Goal: Information Seeking & Learning: Compare options

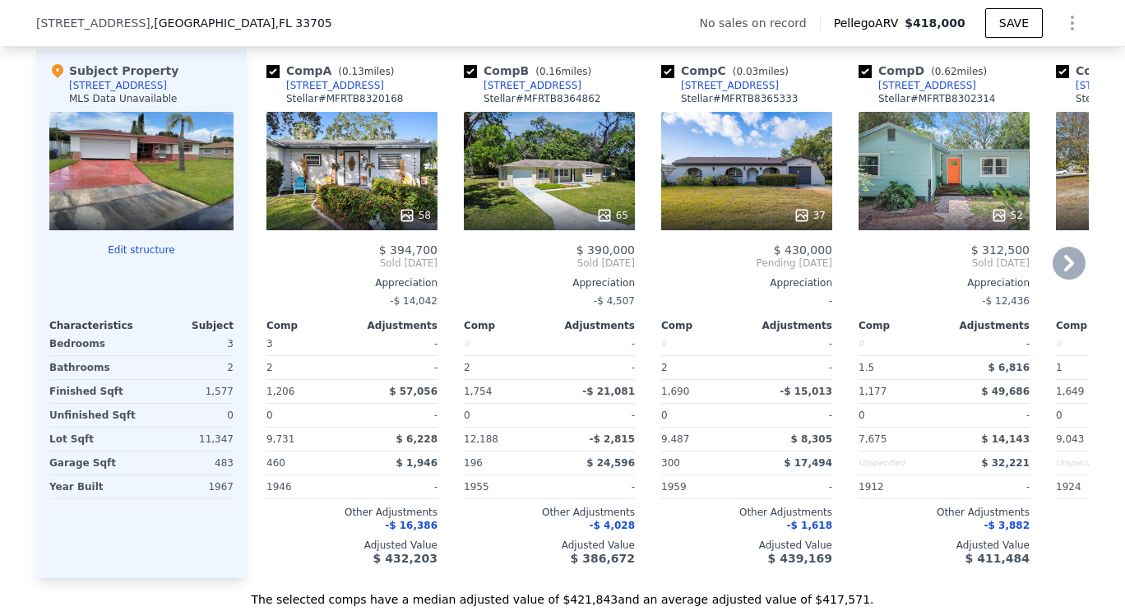
scroll to position [1563, 0]
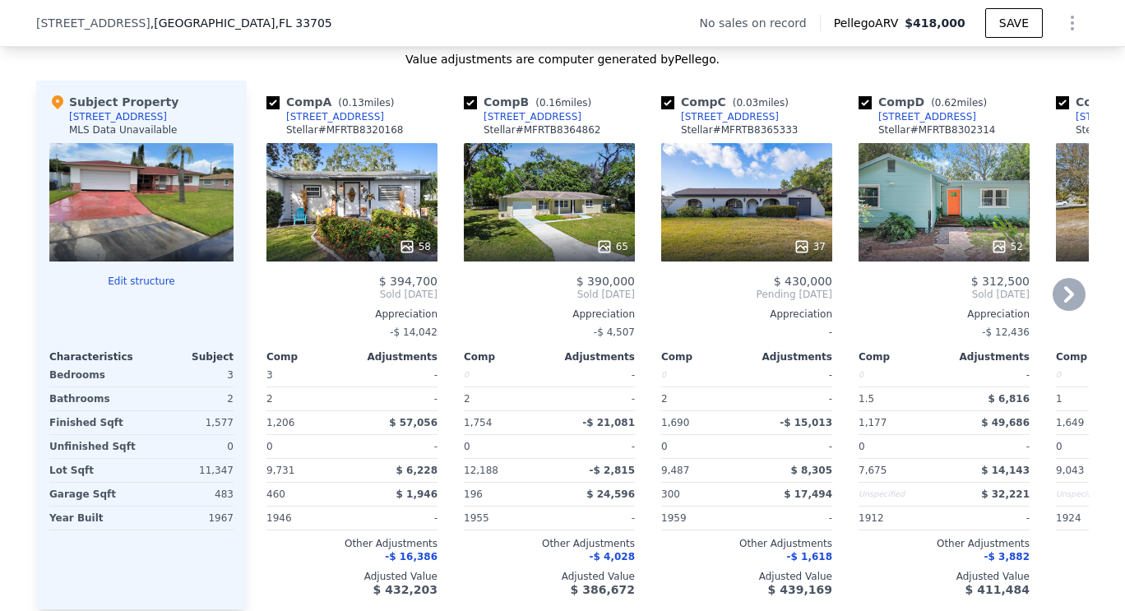
drag, startPoint x: 586, startPoint y: 206, endPoint x: 537, endPoint y: 220, distance: 50.5
click at [537, 220] on div "65" at bounding box center [549, 202] width 171 height 118
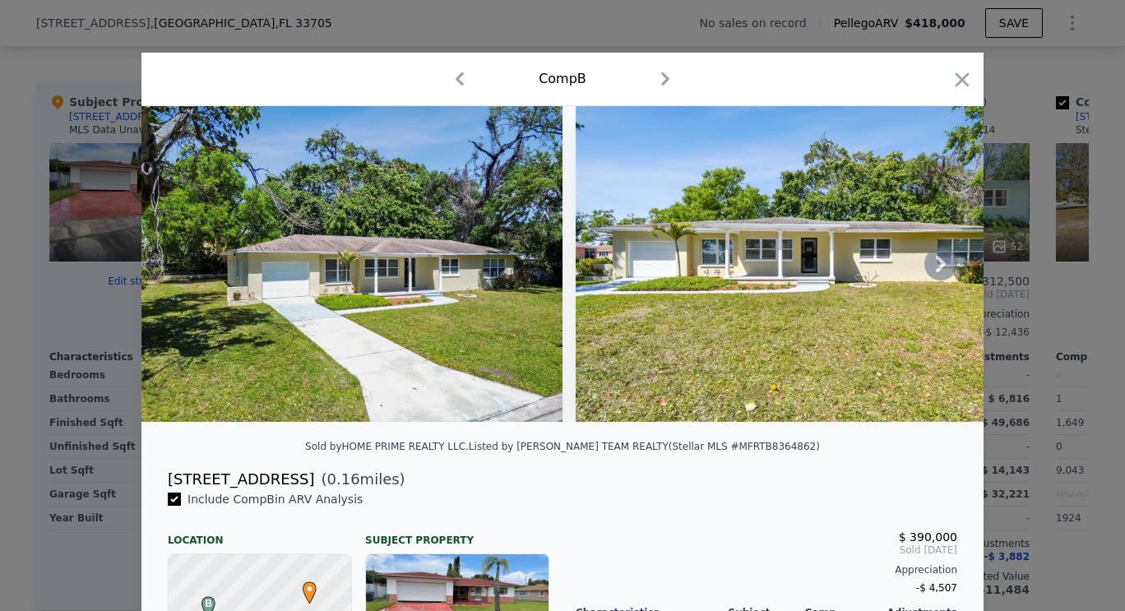
click at [935, 265] on icon at bounding box center [941, 264] width 33 height 33
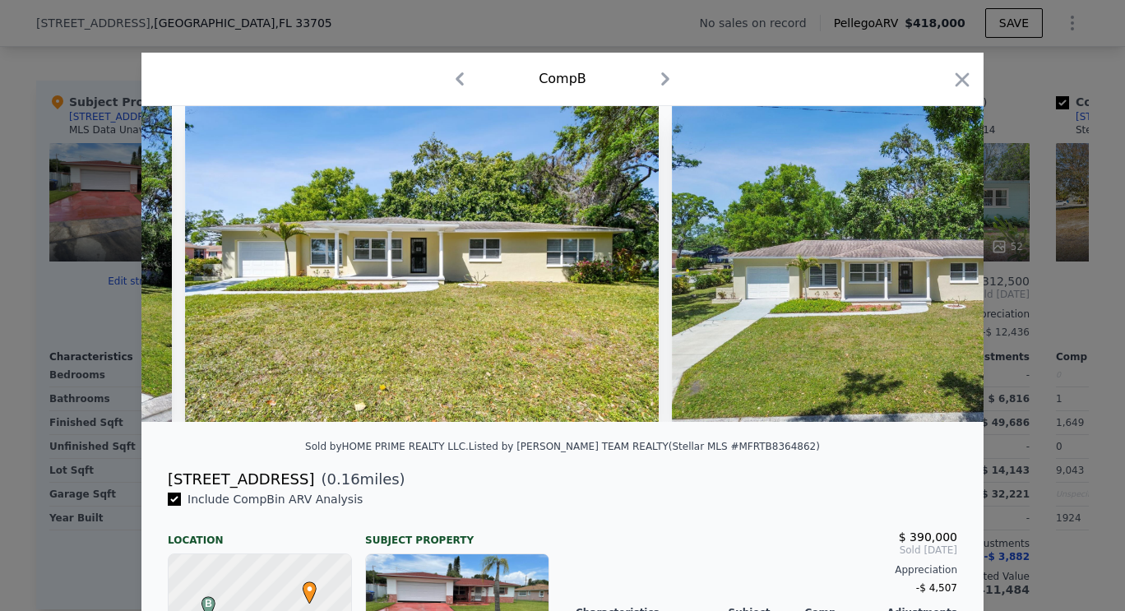
scroll to position [0, 395]
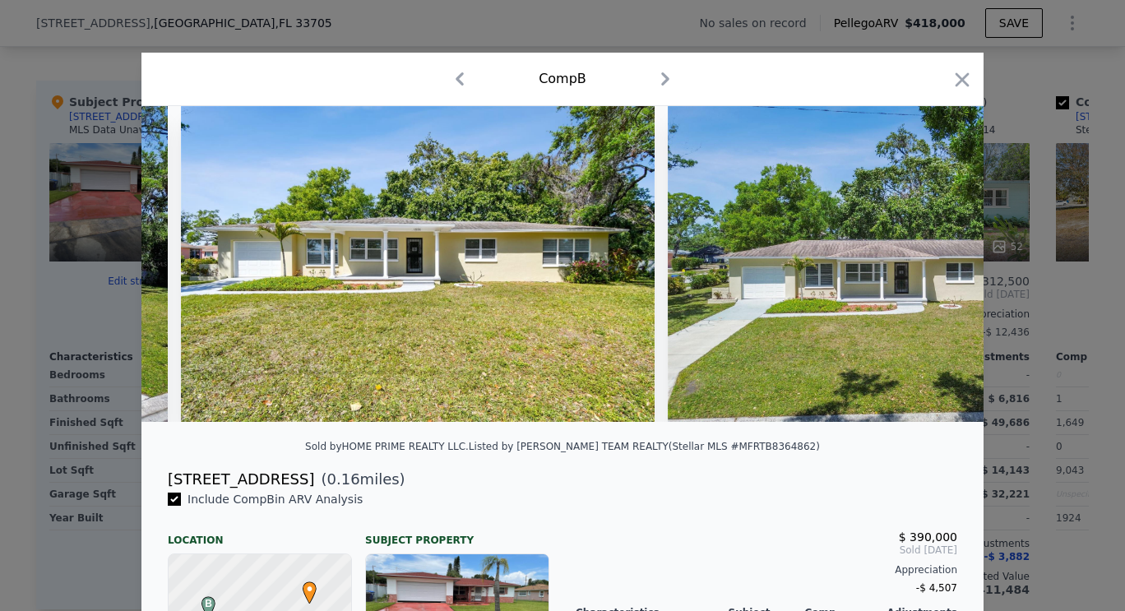
click at [935, 265] on img at bounding box center [878, 264] width 421 height 316
click at [935, 265] on icon at bounding box center [941, 264] width 33 height 33
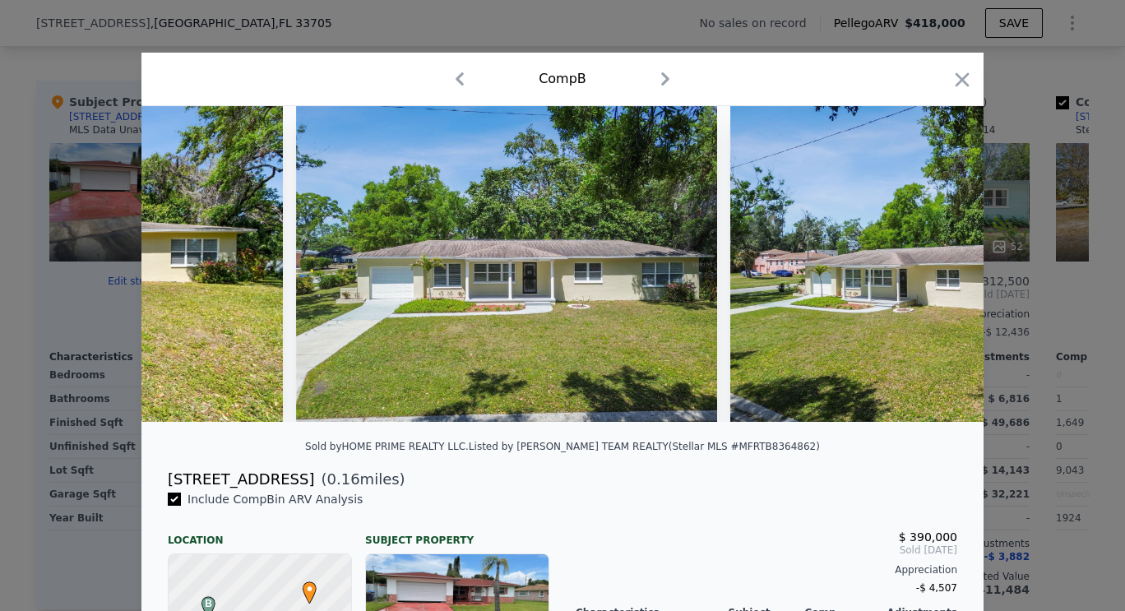
scroll to position [0, 790]
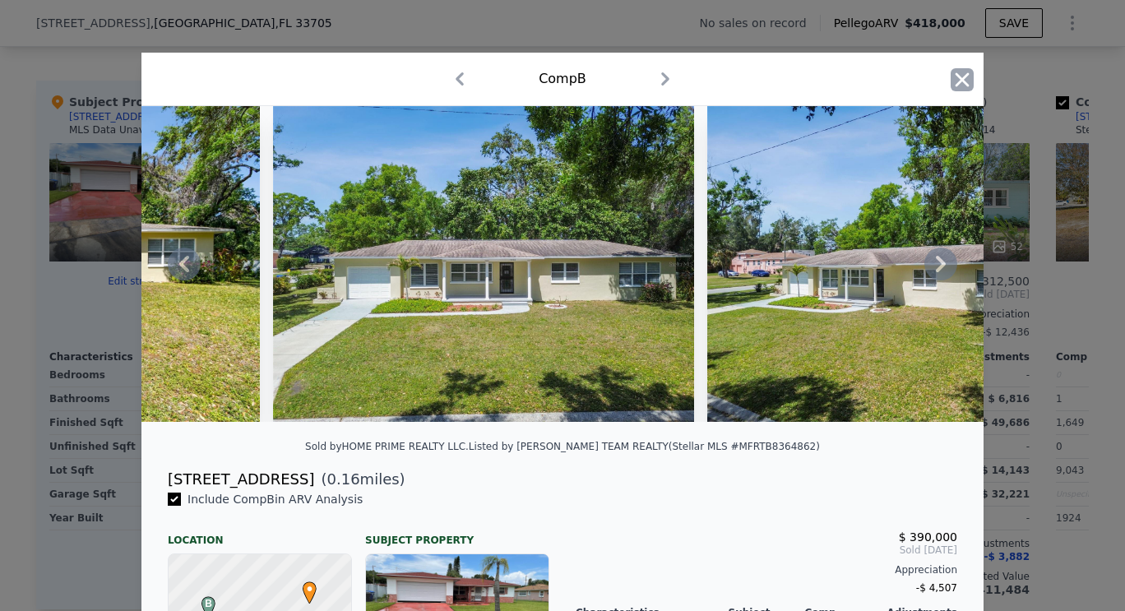
click at [962, 85] on icon "button" at bounding box center [963, 79] width 14 height 14
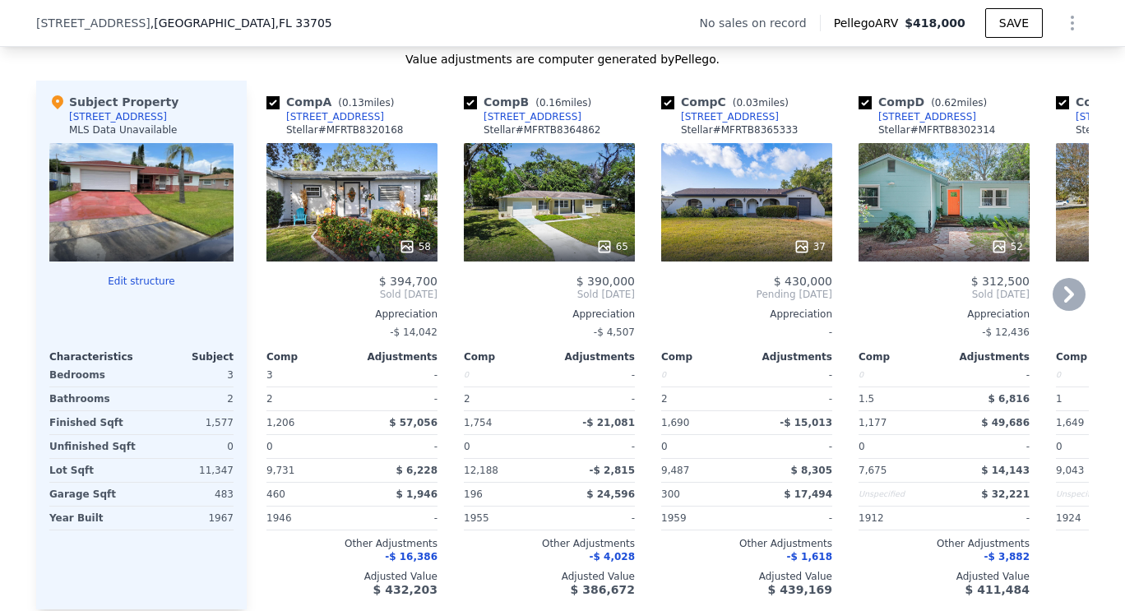
click at [1075, 307] on icon at bounding box center [1069, 294] width 33 height 33
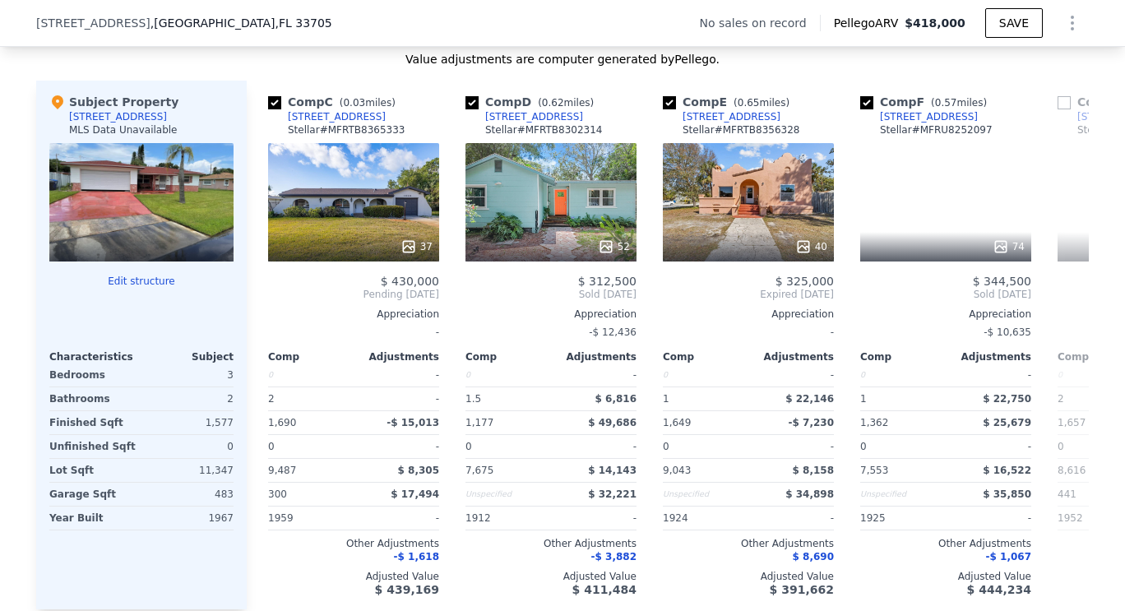
scroll to position [0, 395]
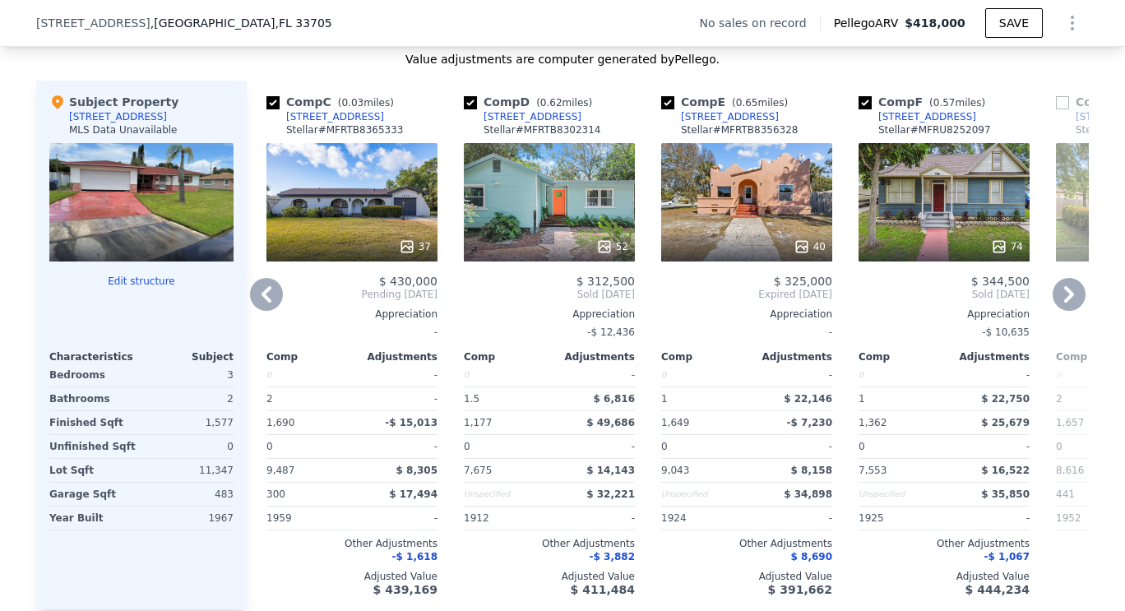
click at [1075, 307] on icon at bounding box center [1069, 294] width 33 height 33
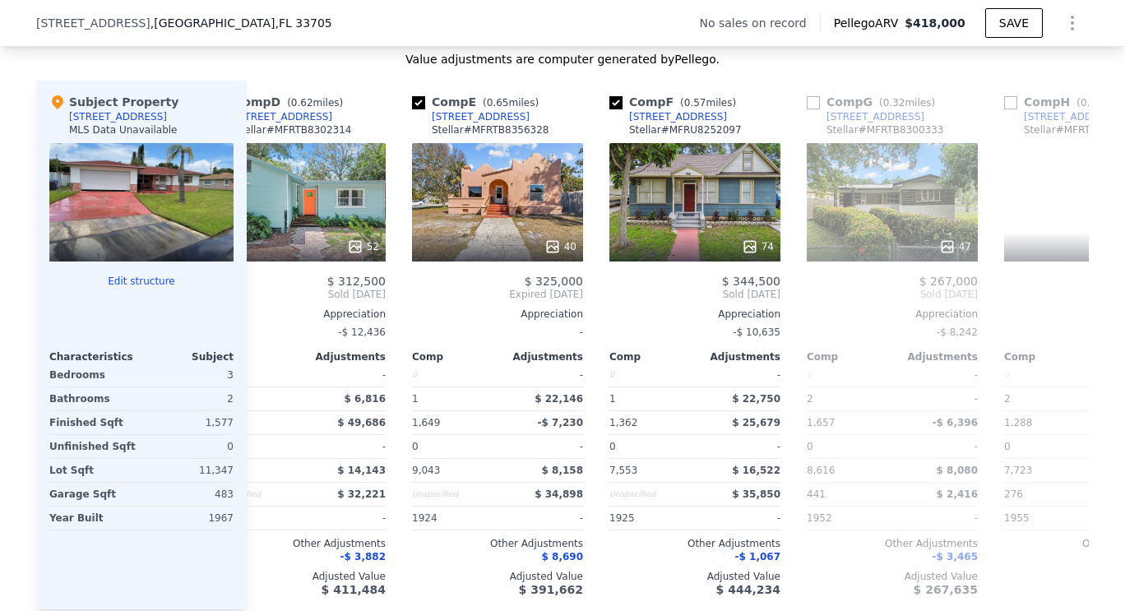
scroll to position [0, 790]
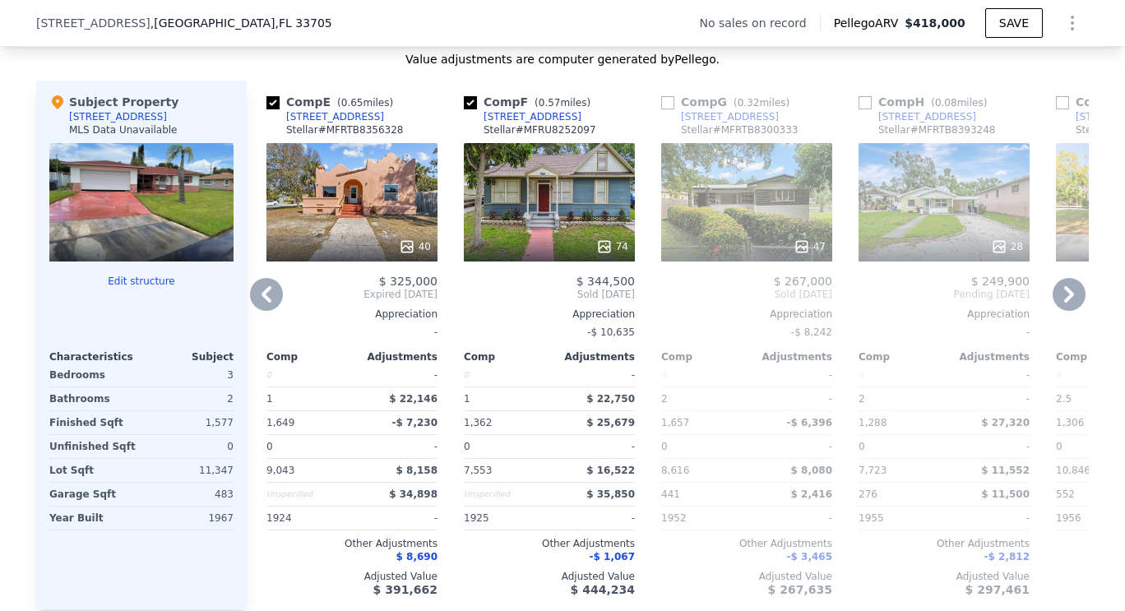
click at [1075, 307] on icon at bounding box center [1069, 294] width 33 height 33
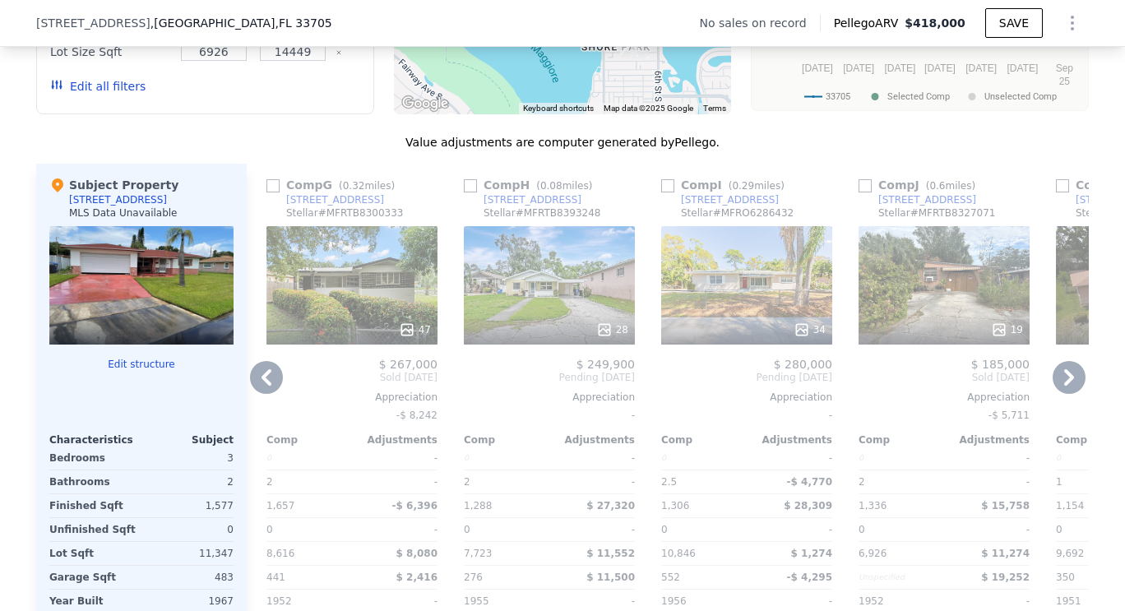
scroll to position [1481, 0]
click at [587, 282] on div "28" at bounding box center [549, 284] width 171 height 118
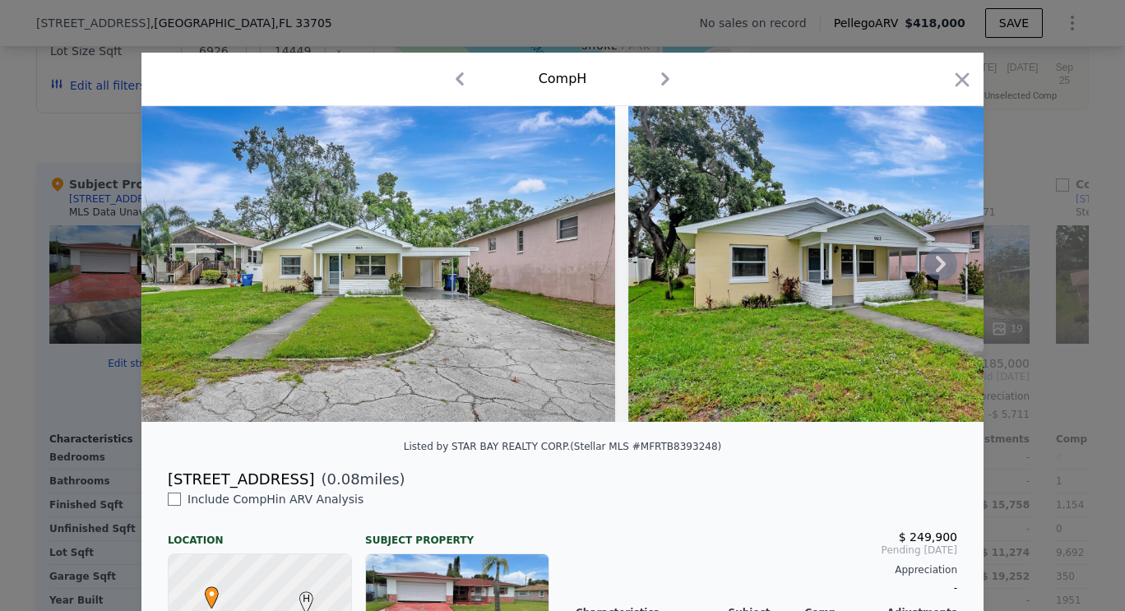
click at [940, 271] on icon at bounding box center [941, 264] width 33 height 33
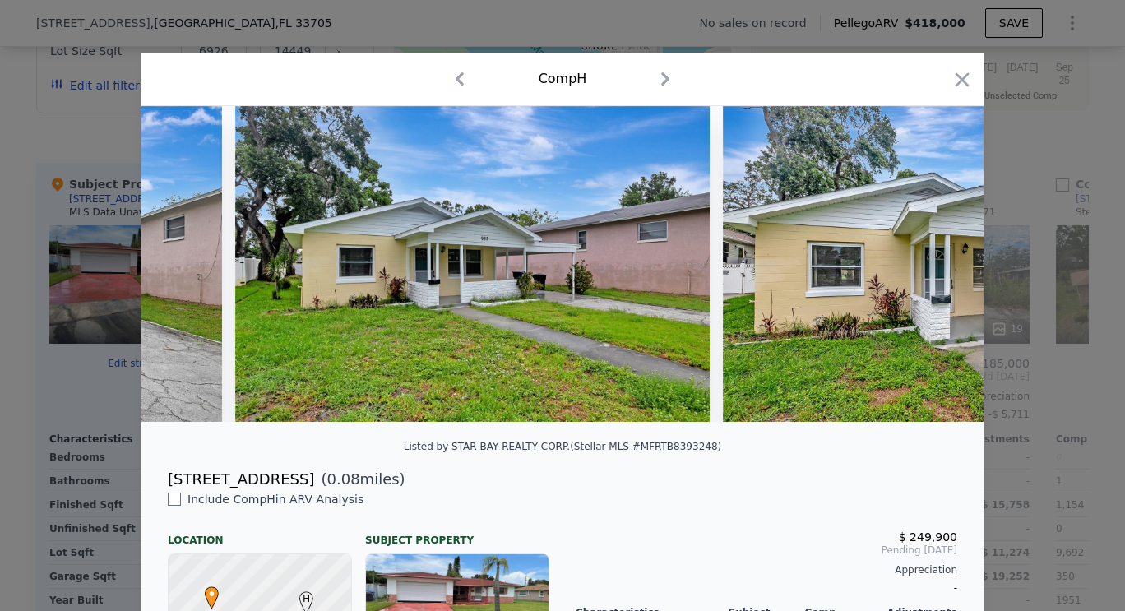
click at [940, 271] on img at bounding box center [960, 264] width 474 height 316
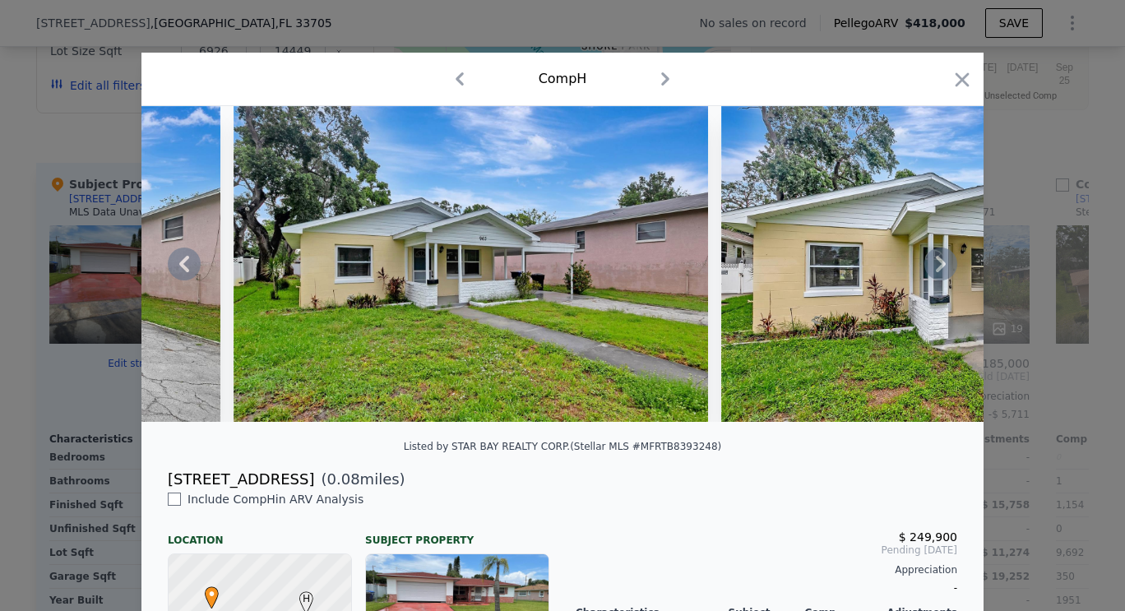
click at [940, 271] on icon at bounding box center [941, 264] width 33 height 33
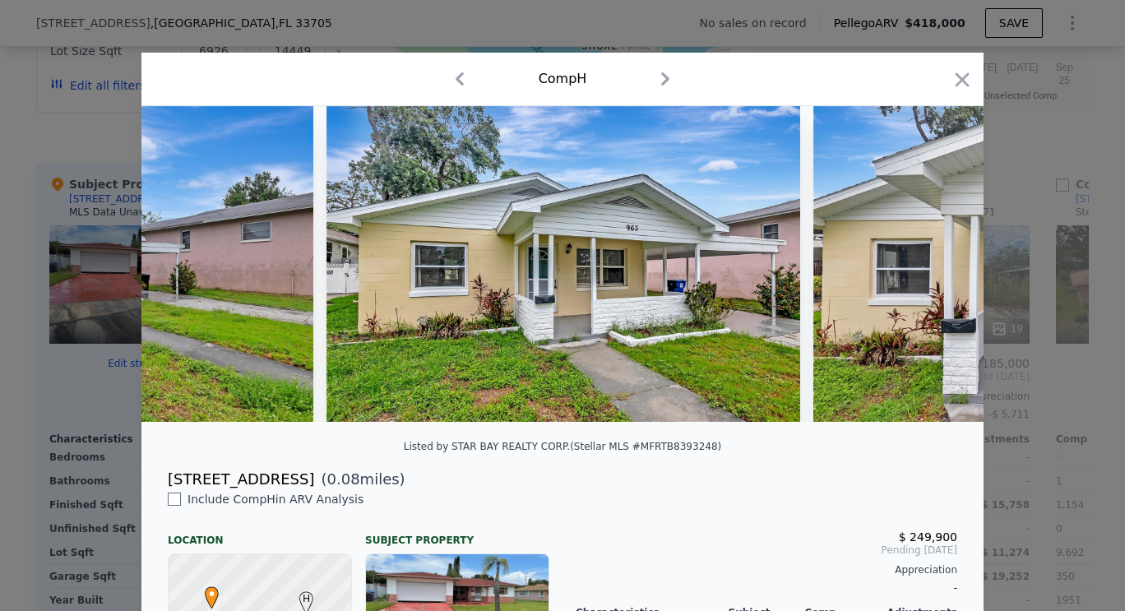
click at [940, 271] on img at bounding box center [1051, 264] width 474 height 316
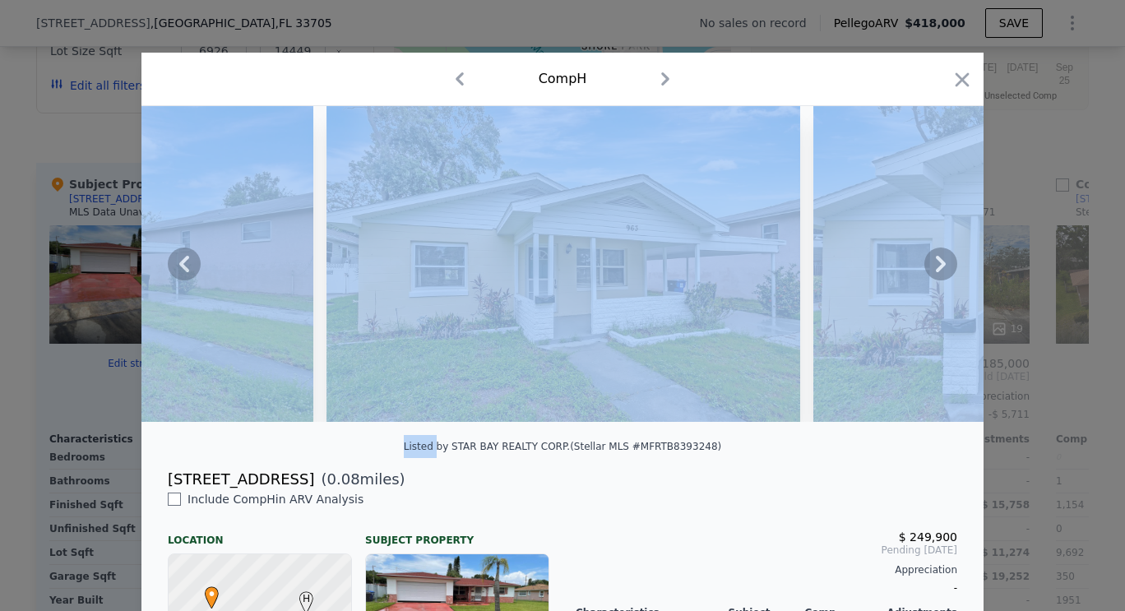
click at [940, 271] on icon at bounding box center [941, 264] width 33 height 33
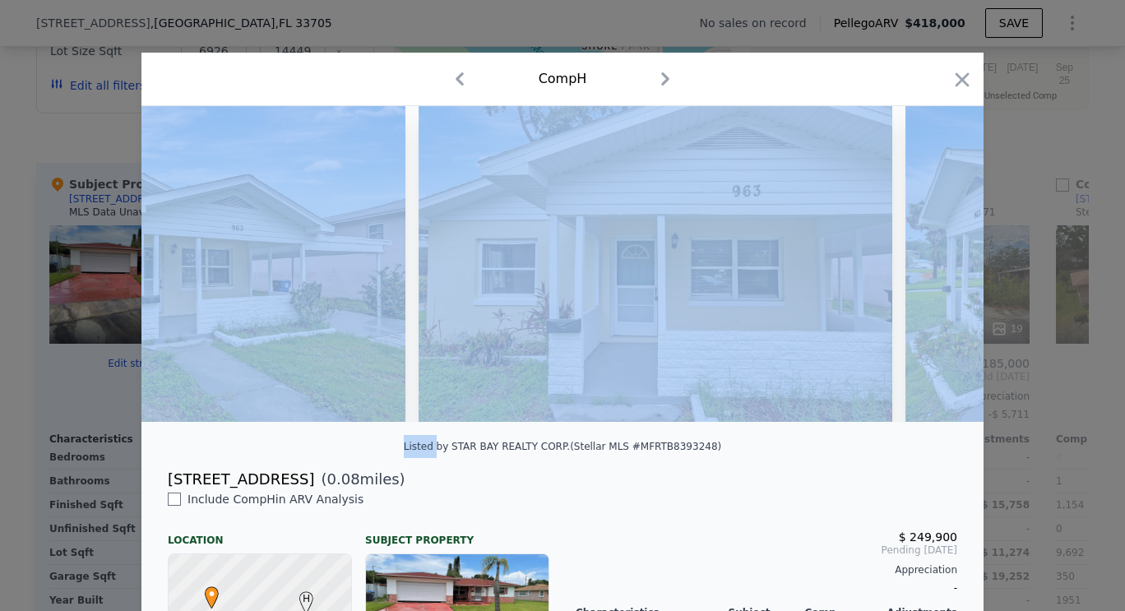
click at [940, 271] on img at bounding box center [1143, 264] width 474 height 316
click at [940, 271] on icon at bounding box center [941, 264] width 33 height 33
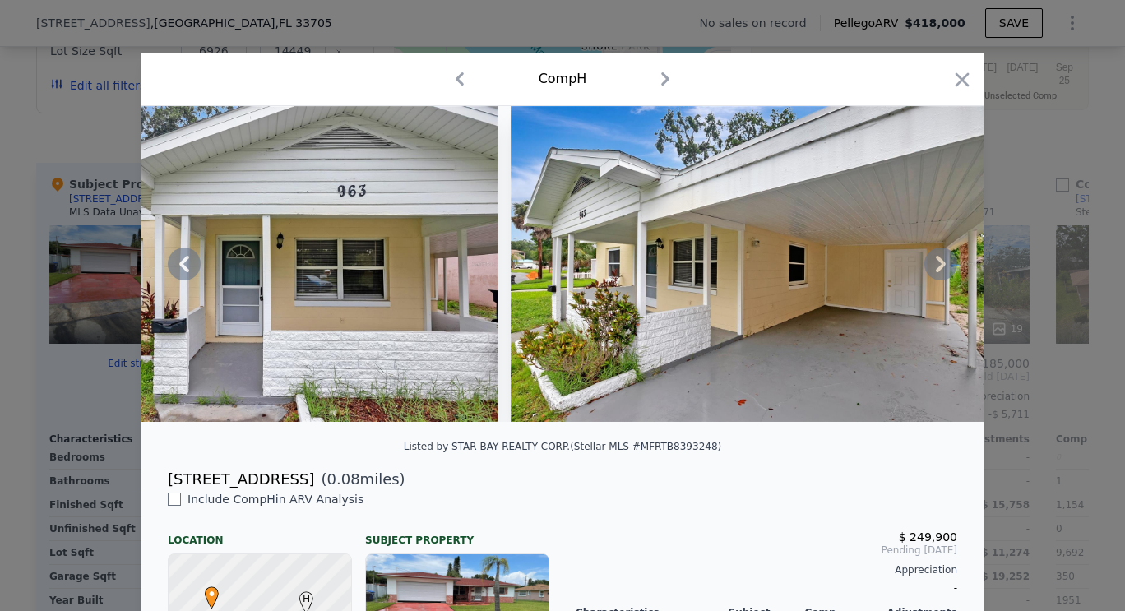
click at [937, 276] on icon at bounding box center [941, 264] width 33 height 33
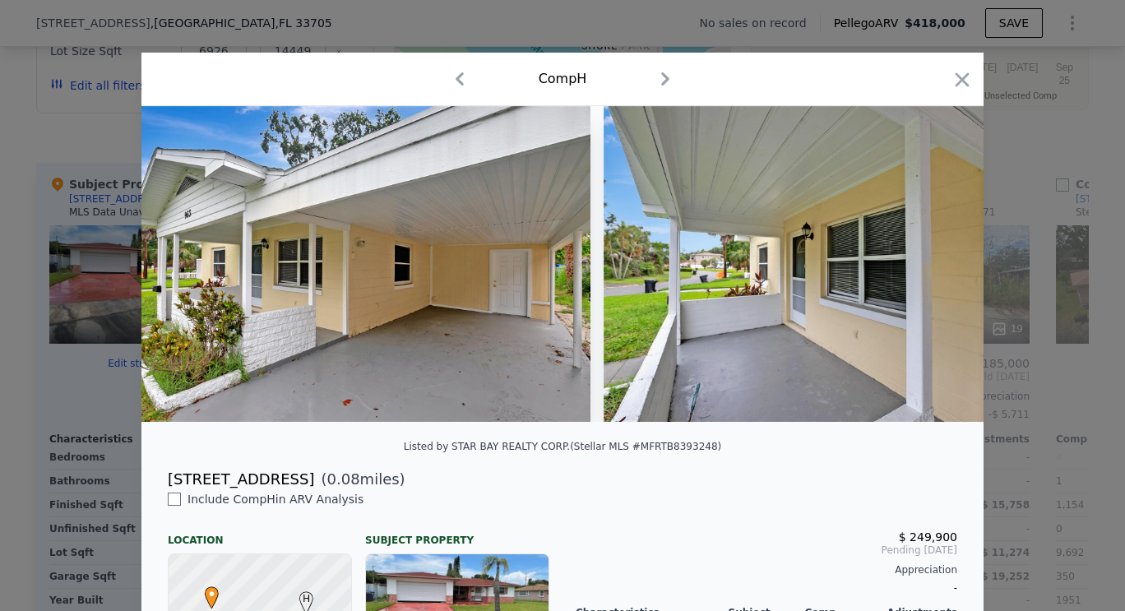
click at [937, 276] on img at bounding box center [841, 264] width 474 height 316
click at [937, 276] on icon at bounding box center [941, 264] width 33 height 33
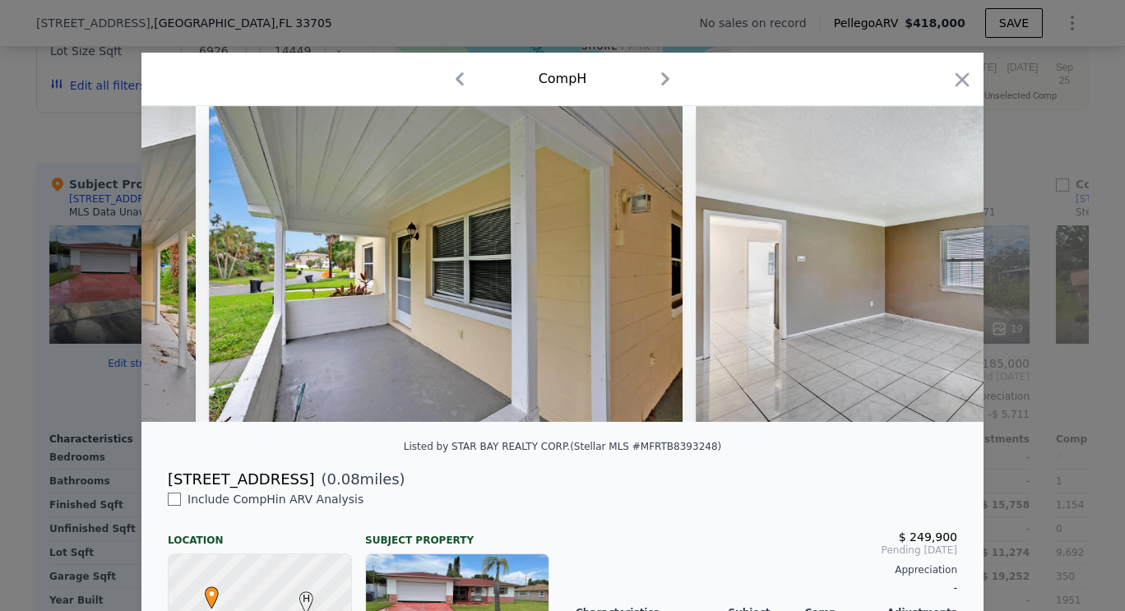
click at [937, 276] on img at bounding box center [933, 264] width 475 height 316
click at [937, 276] on icon at bounding box center [941, 264] width 33 height 33
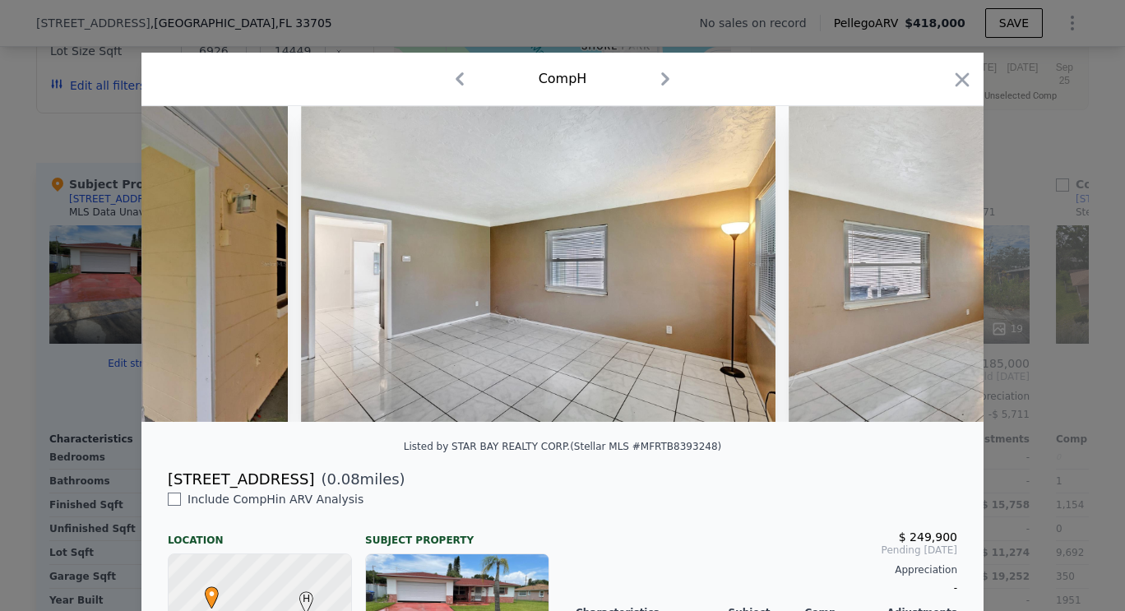
scroll to position [82, 0]
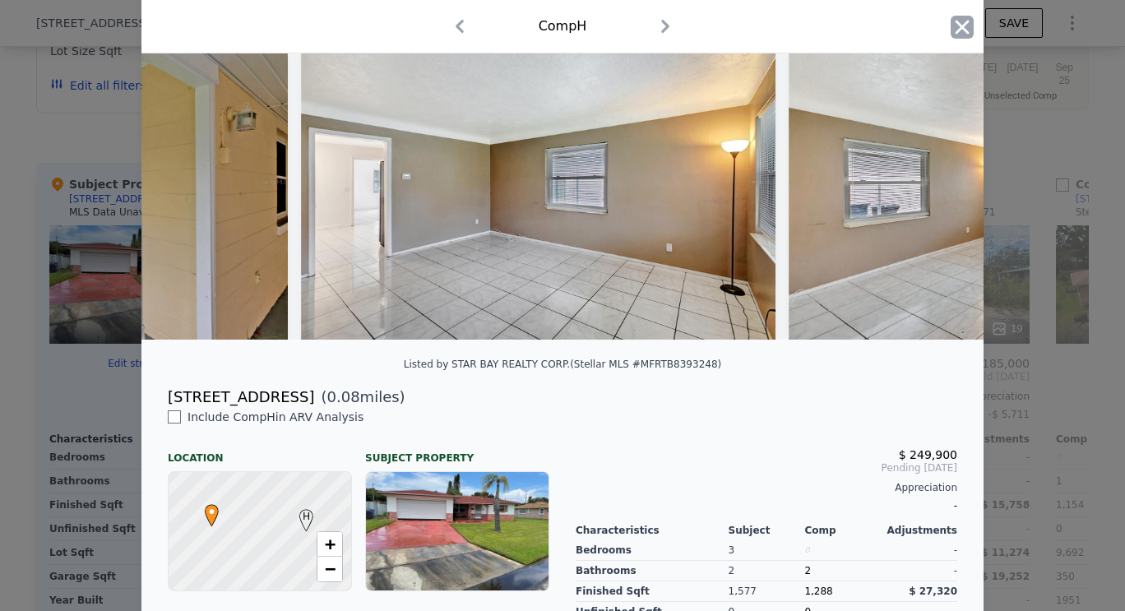
click at [962, 22] on icon "button" at bounding box center [963, 27] width 14 height 14
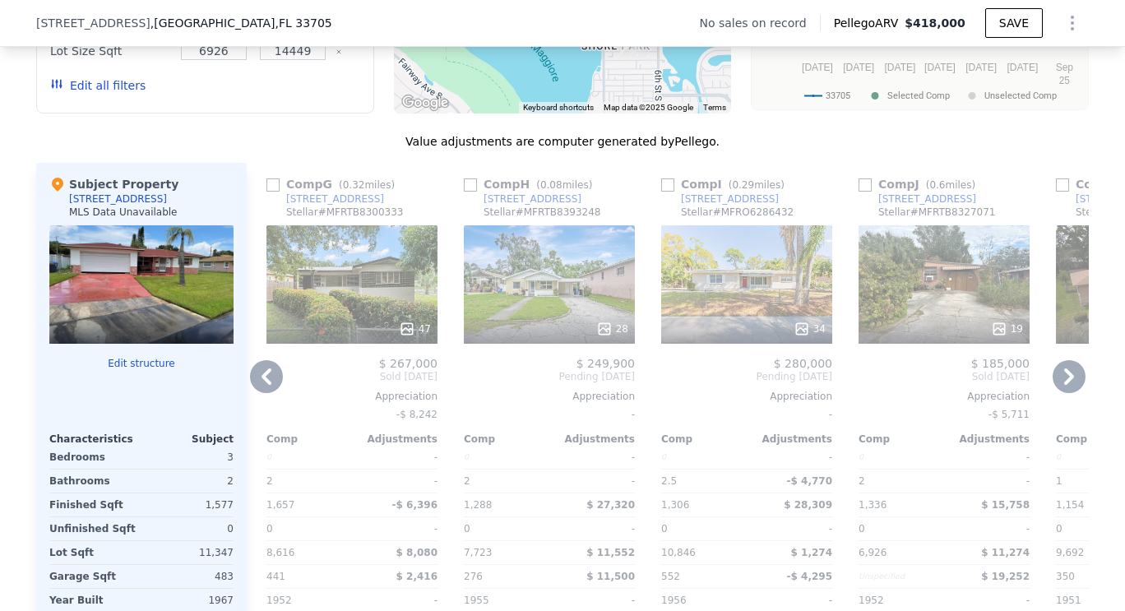
click at [263, 385] on icon at bounding box center [267, 377] width 10 height 16
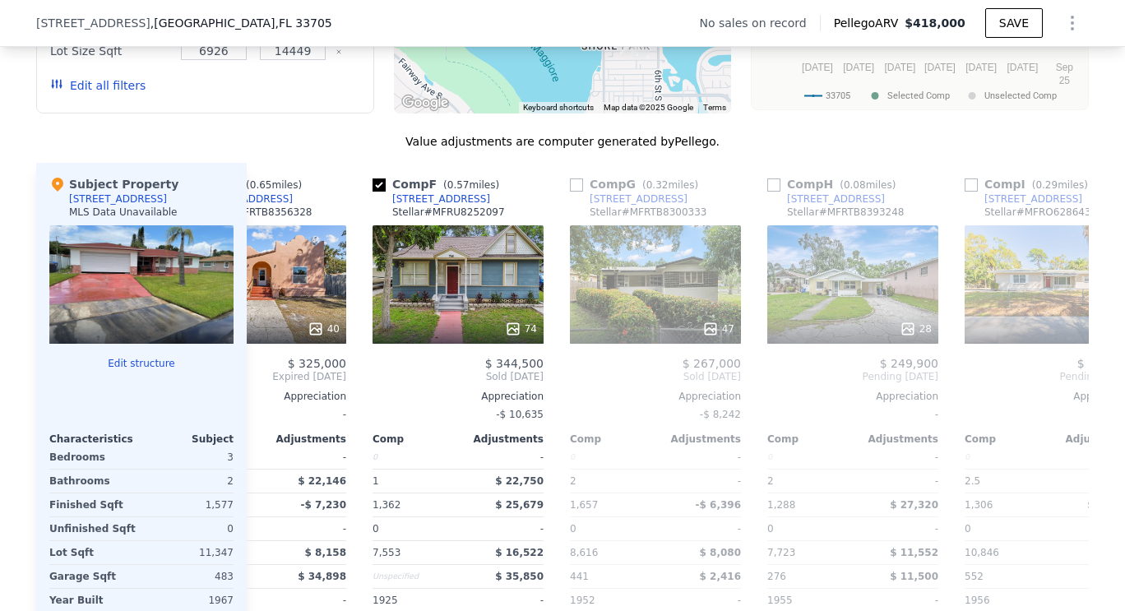
click at [263, 396] on div "Comp A ( 0.13 miles) [STREET_ADDRESS] 58 $ 394,700 Sold [DATE] Appreciation -$ …" at bounding box center [668, 427] width 842 height 529
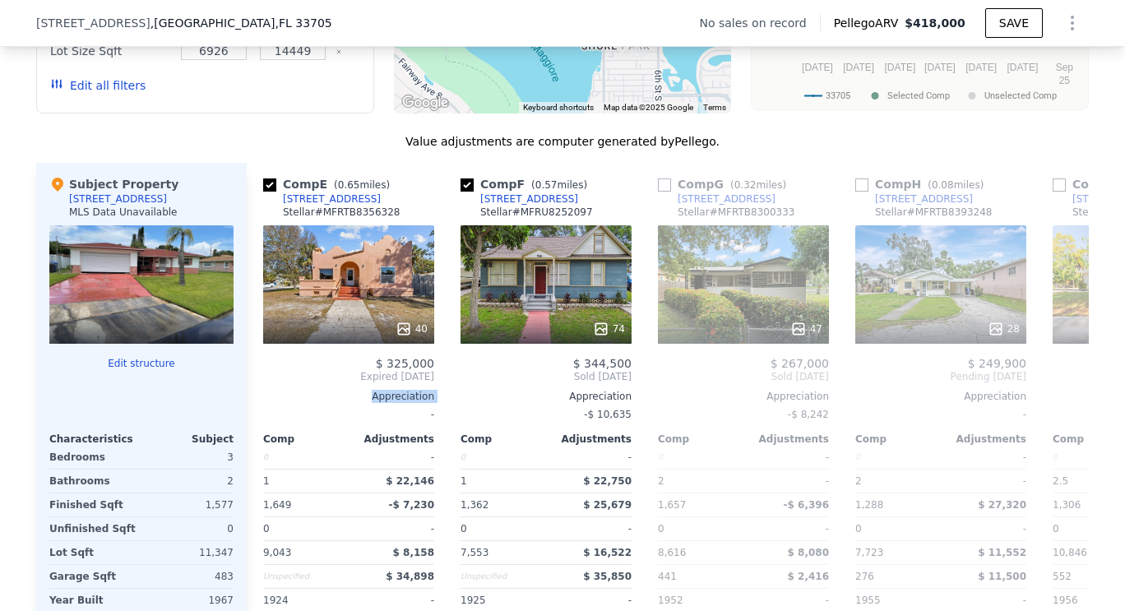
scroll to position [0, 790]
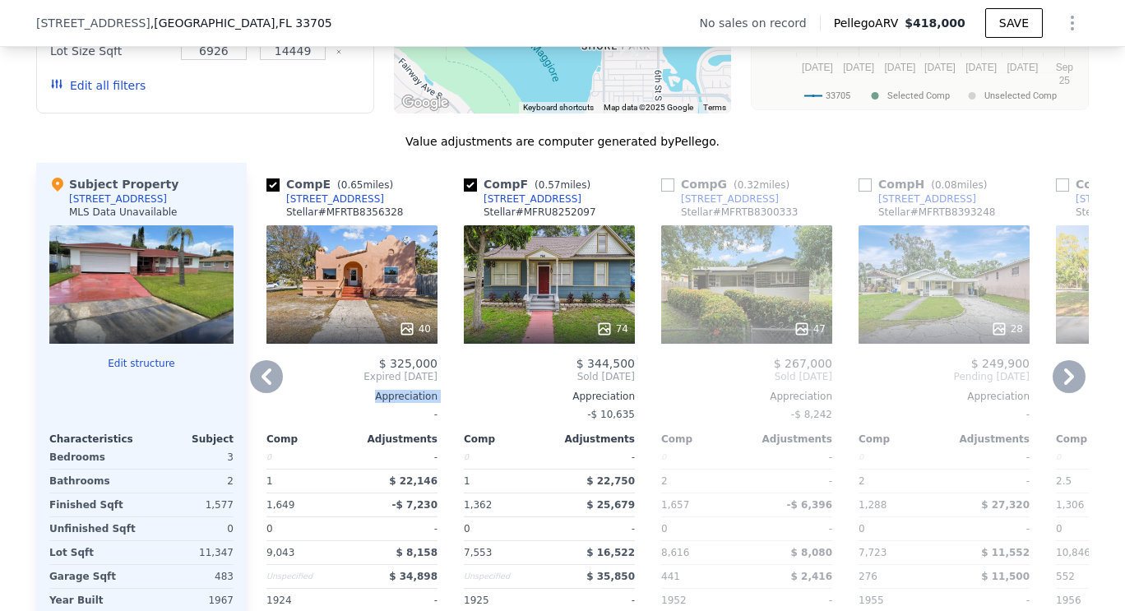
click at [263, 396] on div "Comp A ( 0.13 miles) [STREET_ADDRESS] 58 $ 394,700 Sold [DATE] Appreciation -$ …" at bounding box center [668, 427] width 842 height 529
click at [263, 385] on icon at bounding box center [267, 377] width 10 height 16
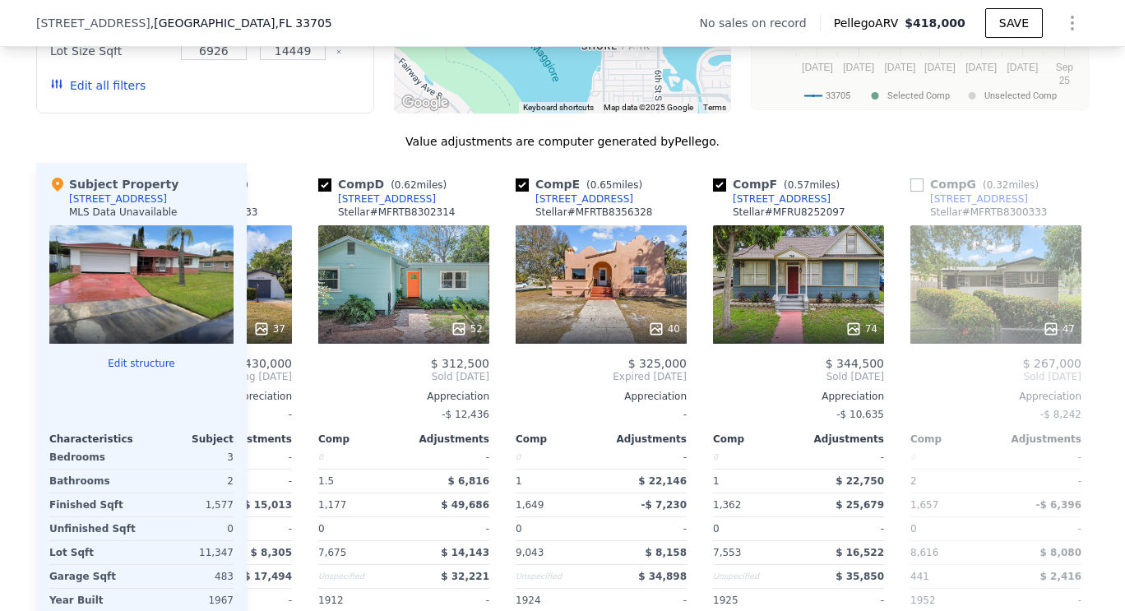
click at [263, 396] on div "$ 430,000 Pending [DATE] Appreciation - Comp Adjustments 0 - 2 - 1,690 -$ 15,01…" at bounding box center [206, 518] width 171 height 322
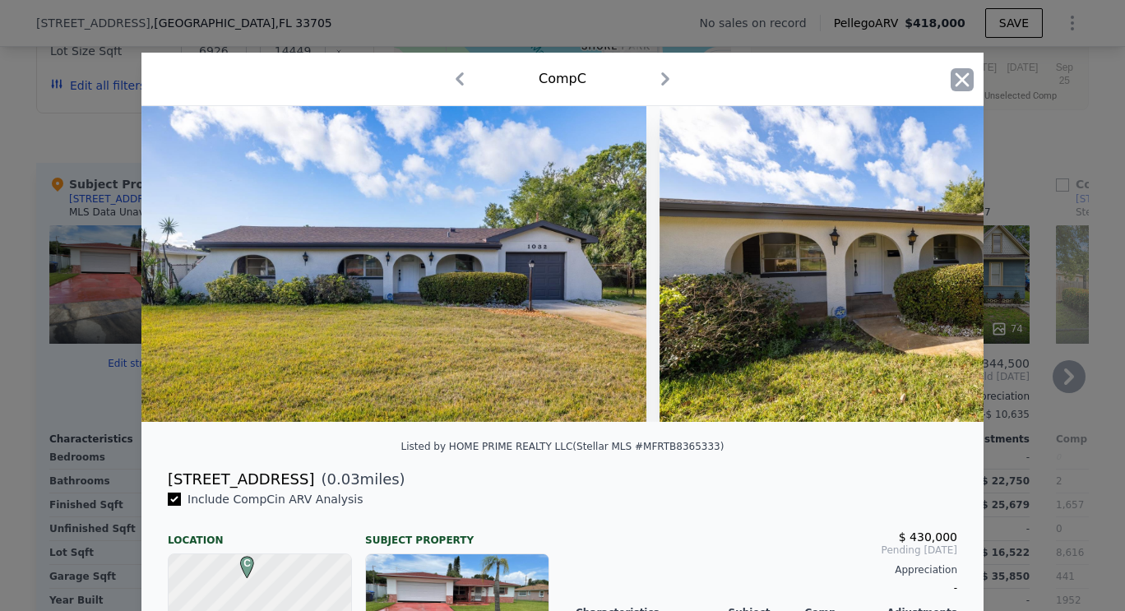
click at [959, 77] on icon "button" at bounding box center [963, 79] width 14 height 14
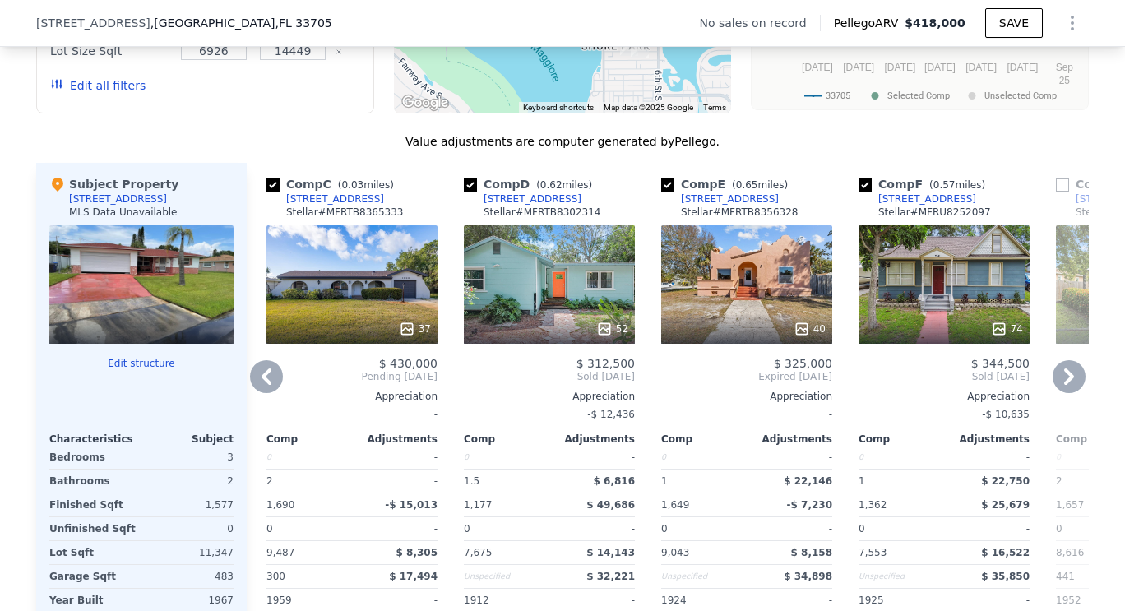
click at [511, 278] on div "52" at bounding box center [549, 284] width 171 height 118
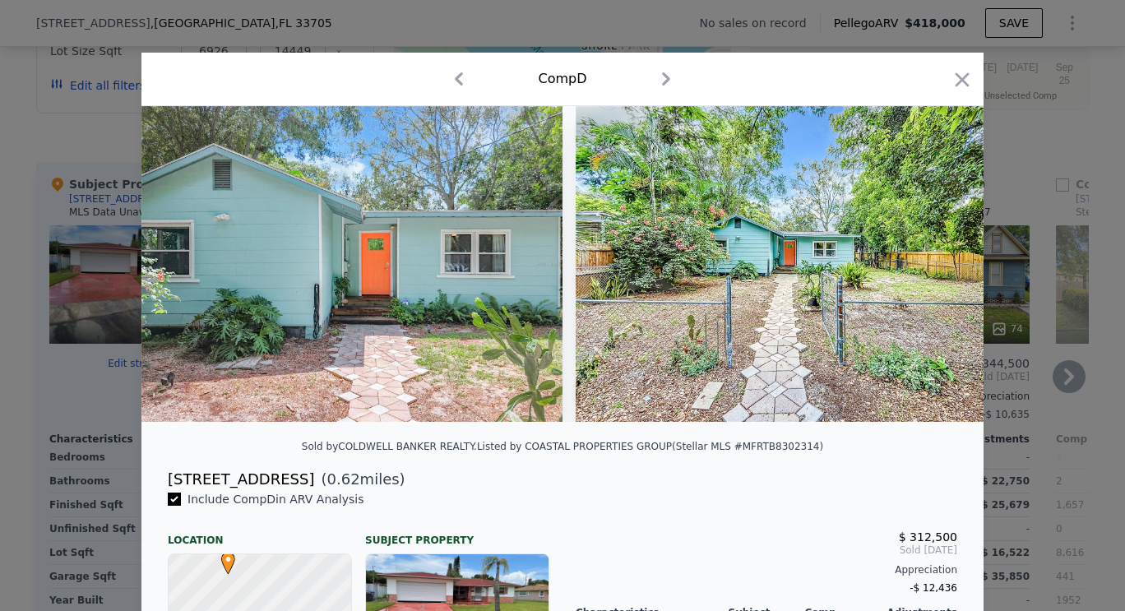
click at [962, 82] on icon "button" at bounding box center [962, 79] width 23 height 23
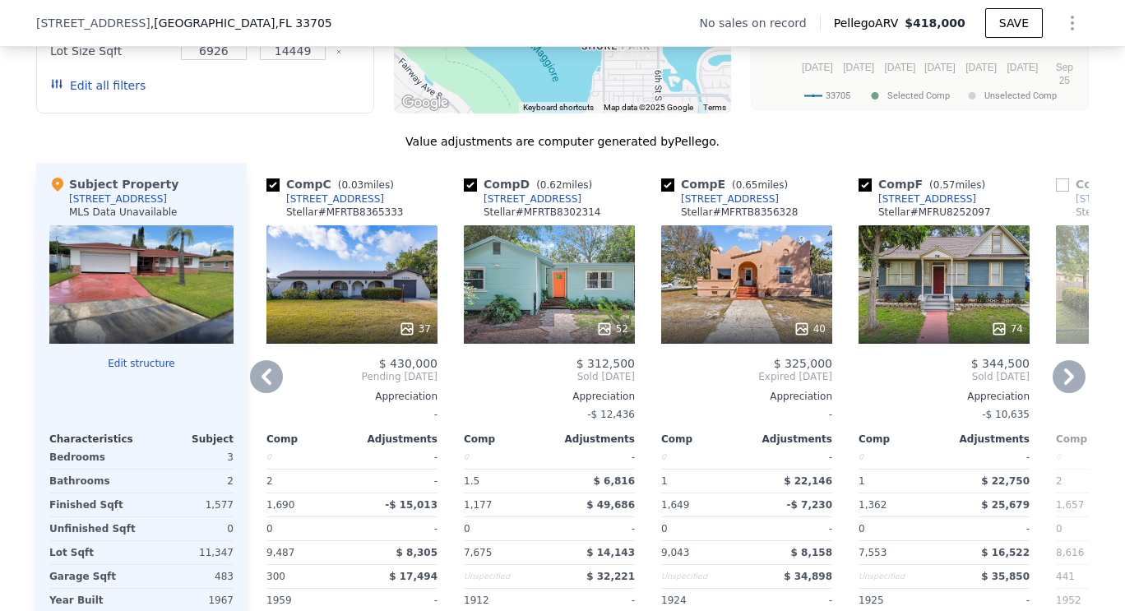
click at [357, 264] on div "37" at bounding box center [352, 284] width 171 height 118
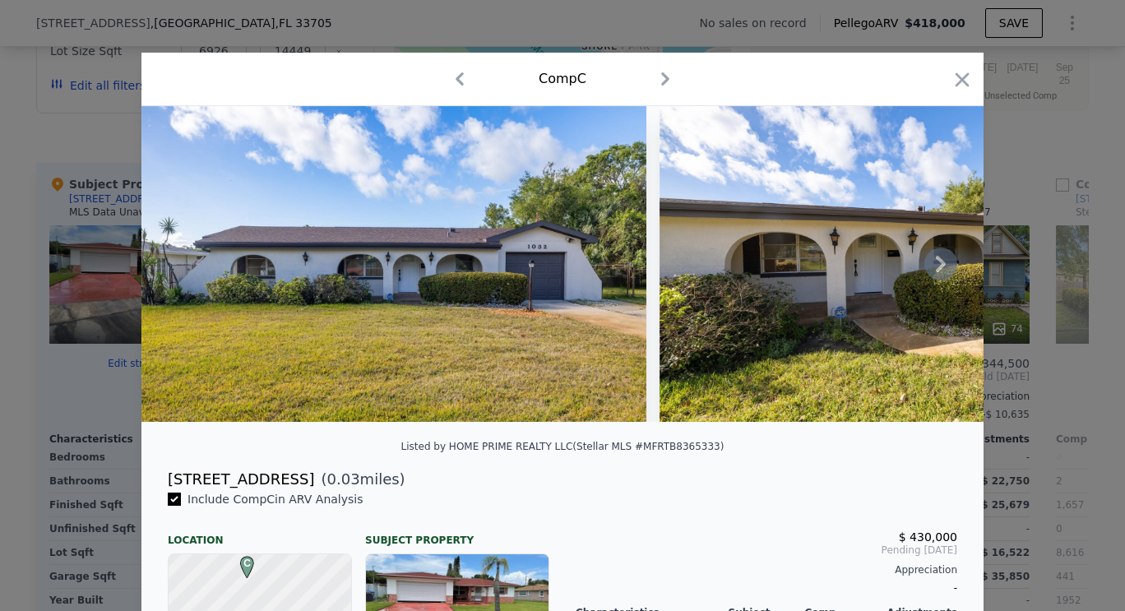
click at [945, 271] on icon at bounding box center [941, 264] width 33 height 33
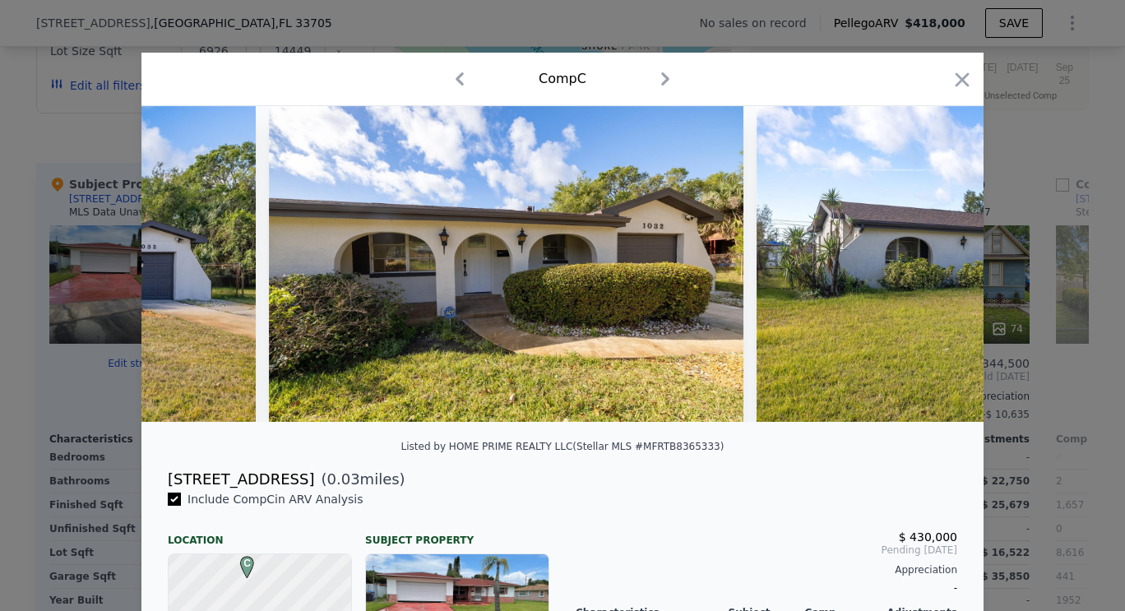
click at [945, 272] on img at bounding box center [994, 264] width 474 height 316
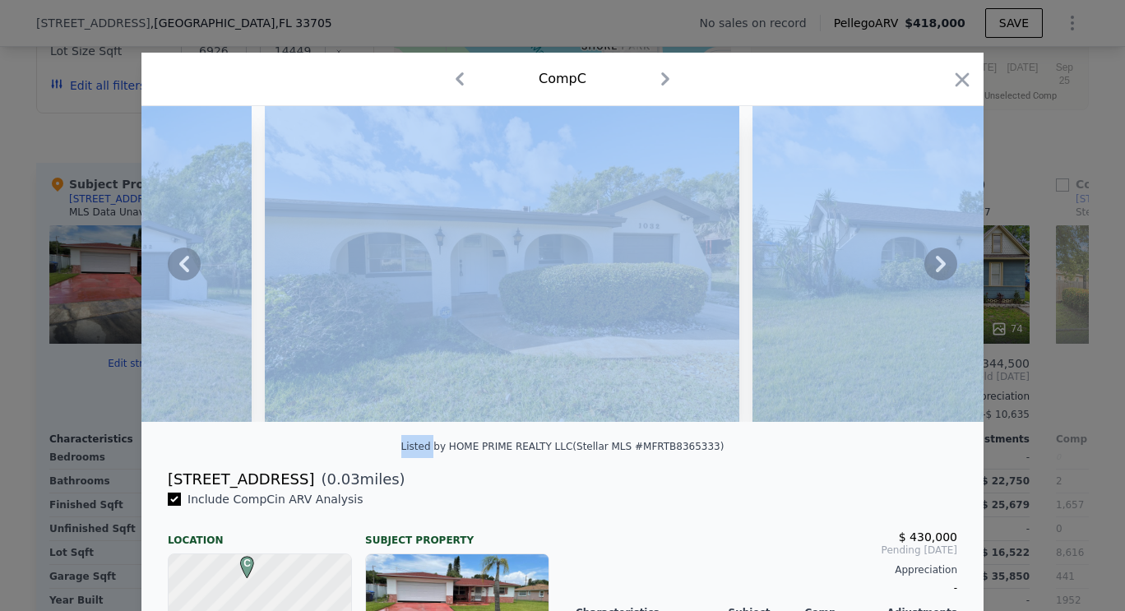
click at [945, 272] on icon at bounding box center [941, 264] width 33 height 33
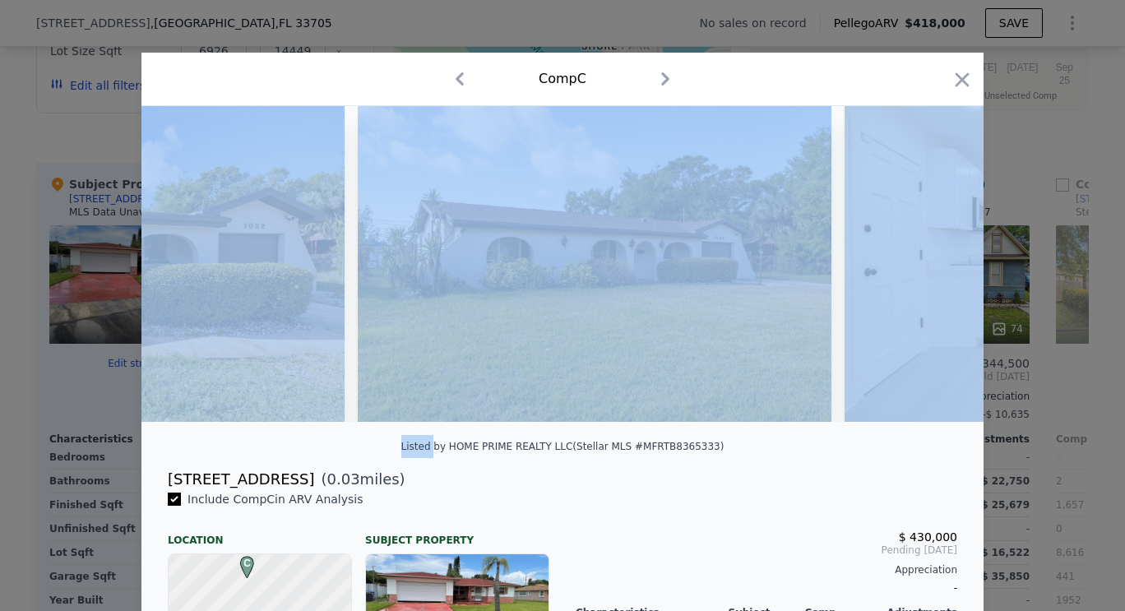
click at [944, 273] on img at bounding box center [1082, 264] width 474 height 316
click at [944, 273] on icon at bounding box center [941, 264] width 33 height 33
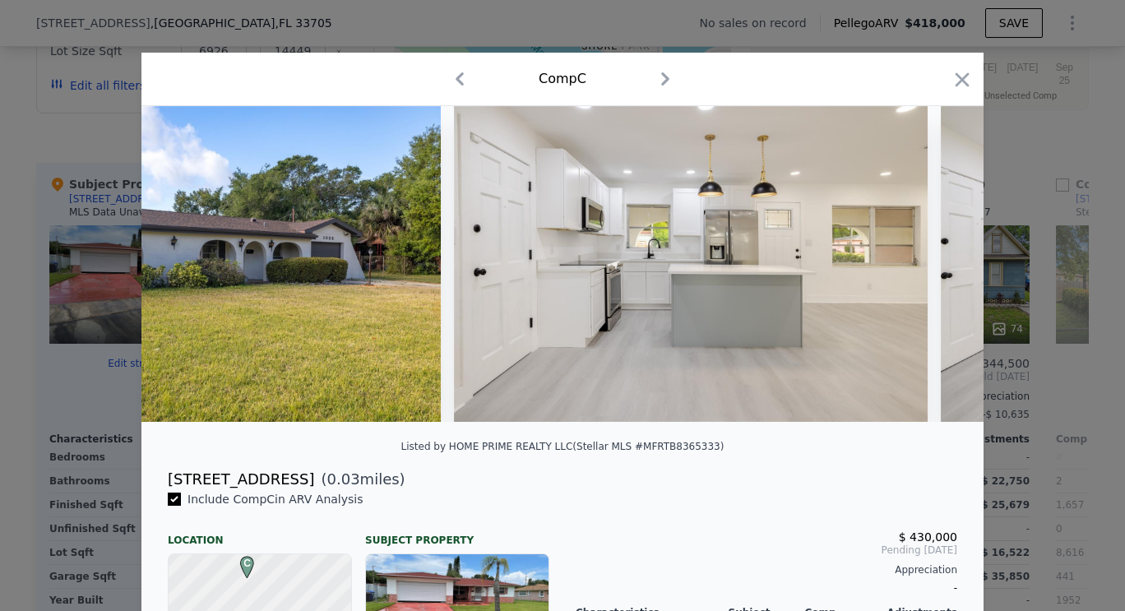
scroll to position [0, 1185]
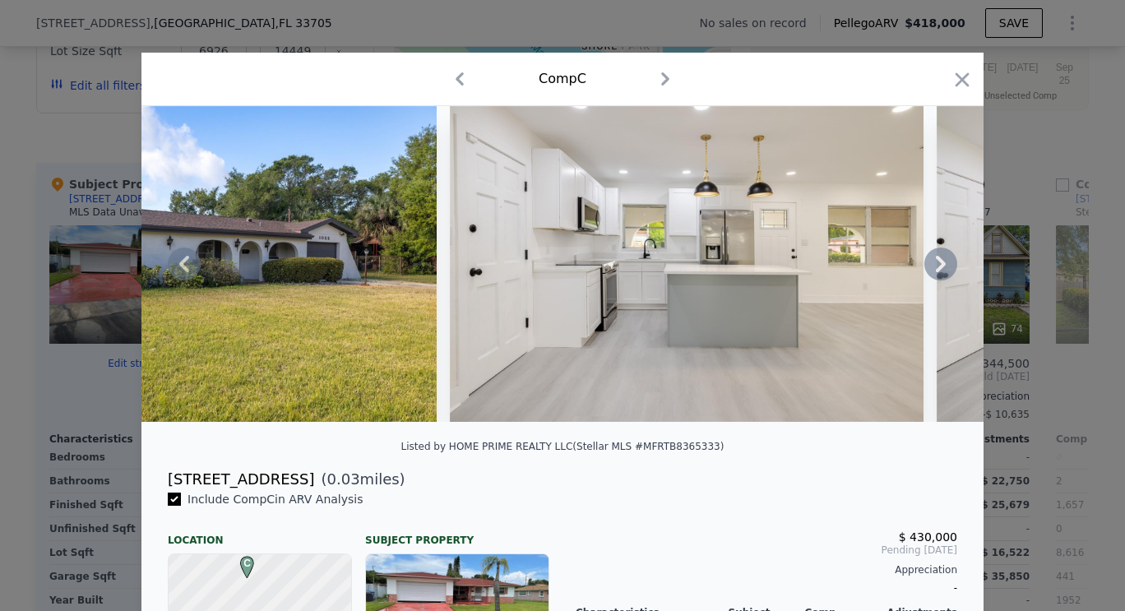
click at [832, 276] on img at bounding box center [687, 264] width 474 height 316
click at [945, 271] on icon at bounding box center [941, 264] width 33 height 33
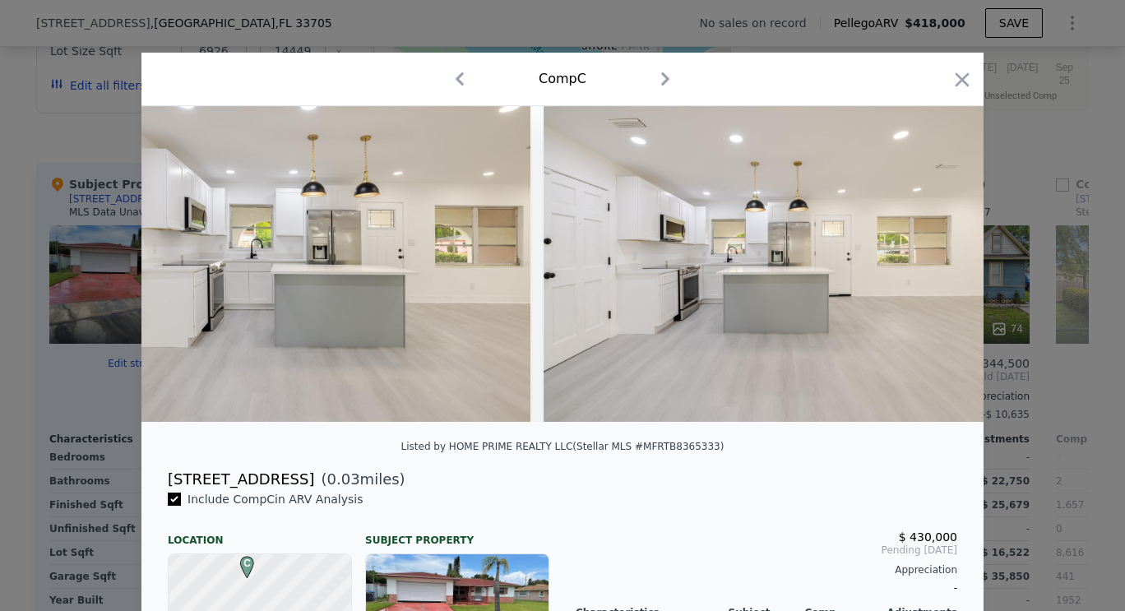
scroll to position [0, 1579]
click at [938, 271] on icon at bounding box center [941, 264] width 10 height 16
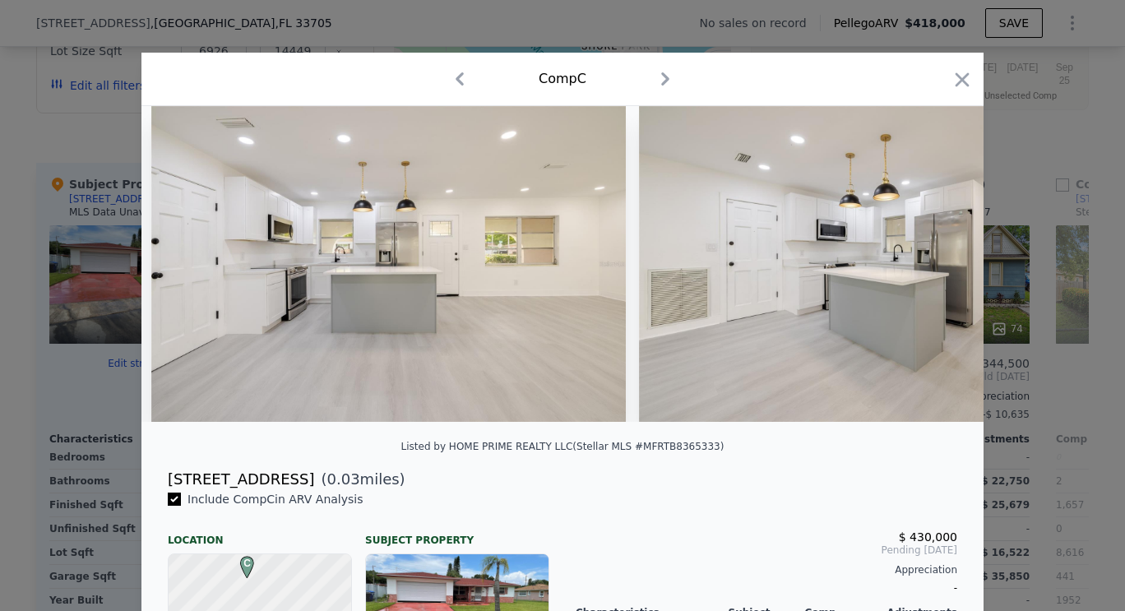
scroll to position [0, 1974]
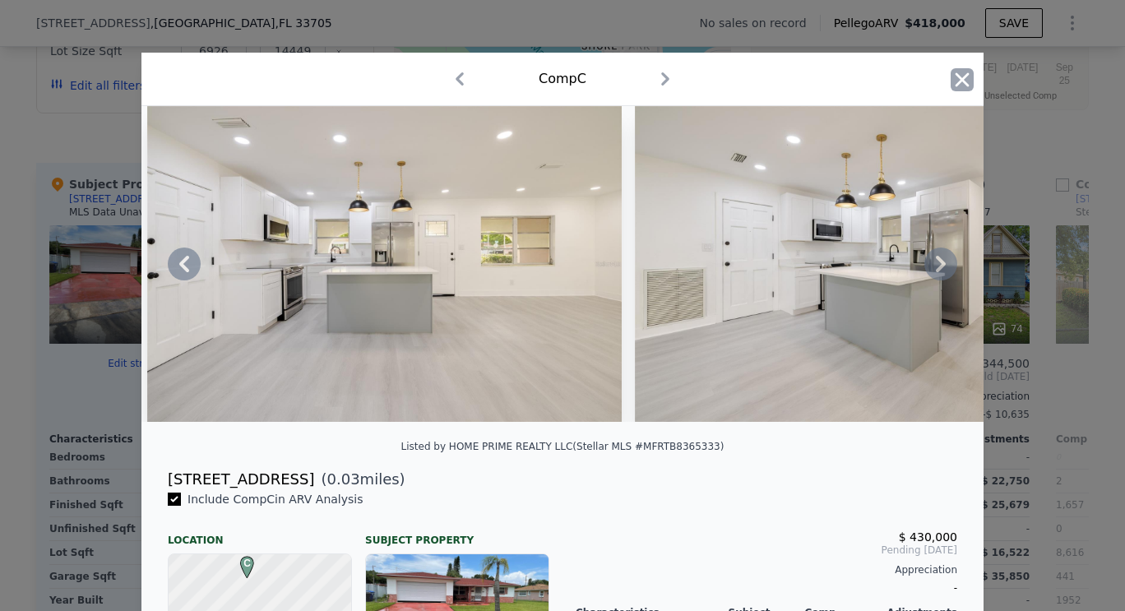
click at [965, 89] on icon "button" at bounding box center [962, 79] width 23 height 23
